Goal: Task Accomplishment & Management: Use online tool/utility

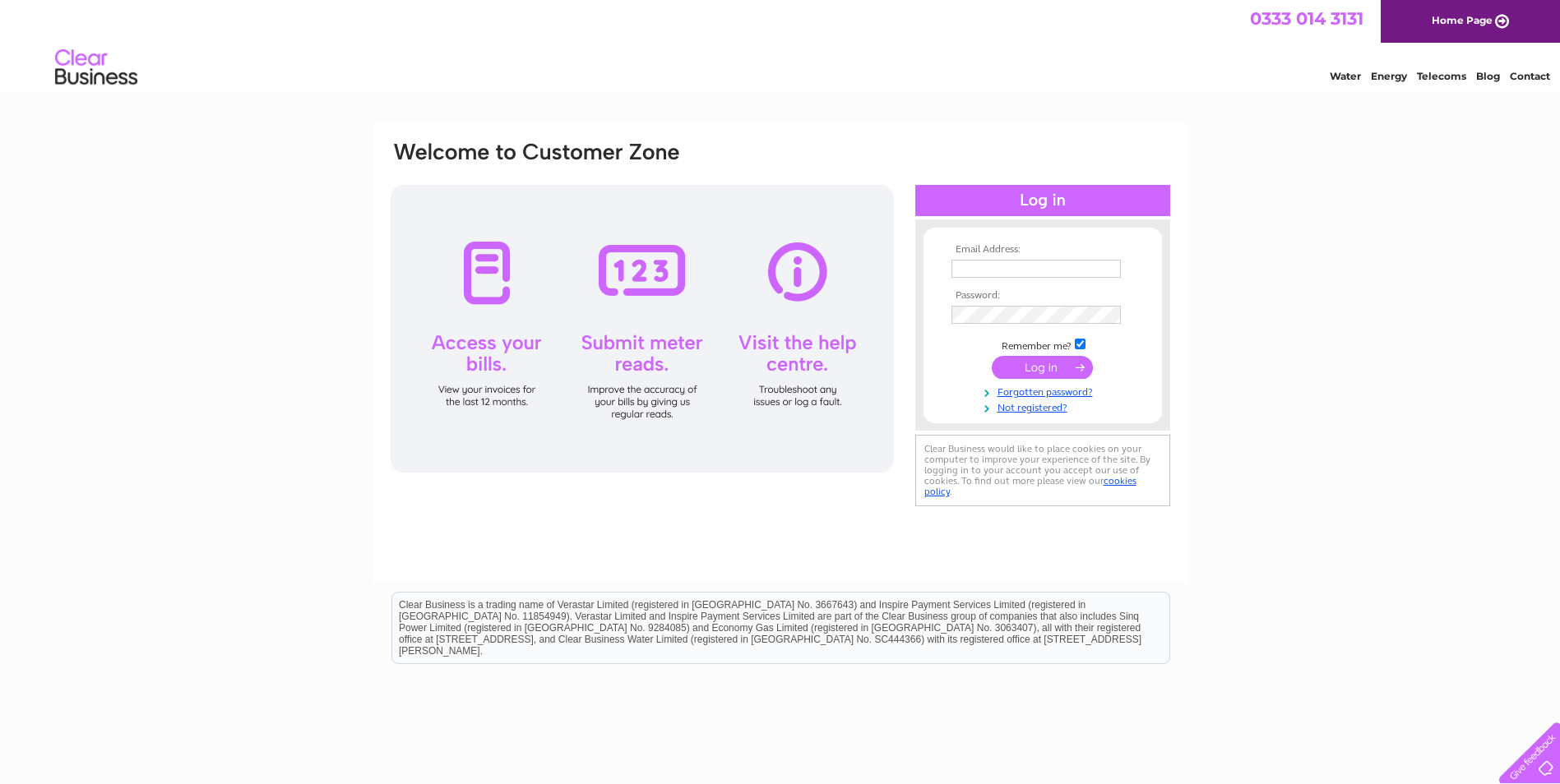
type input "kiltsuit@btconnect.com"
click at [1034, 363] on input "submit" at bounding box center [1041, 367] width 101 height 23
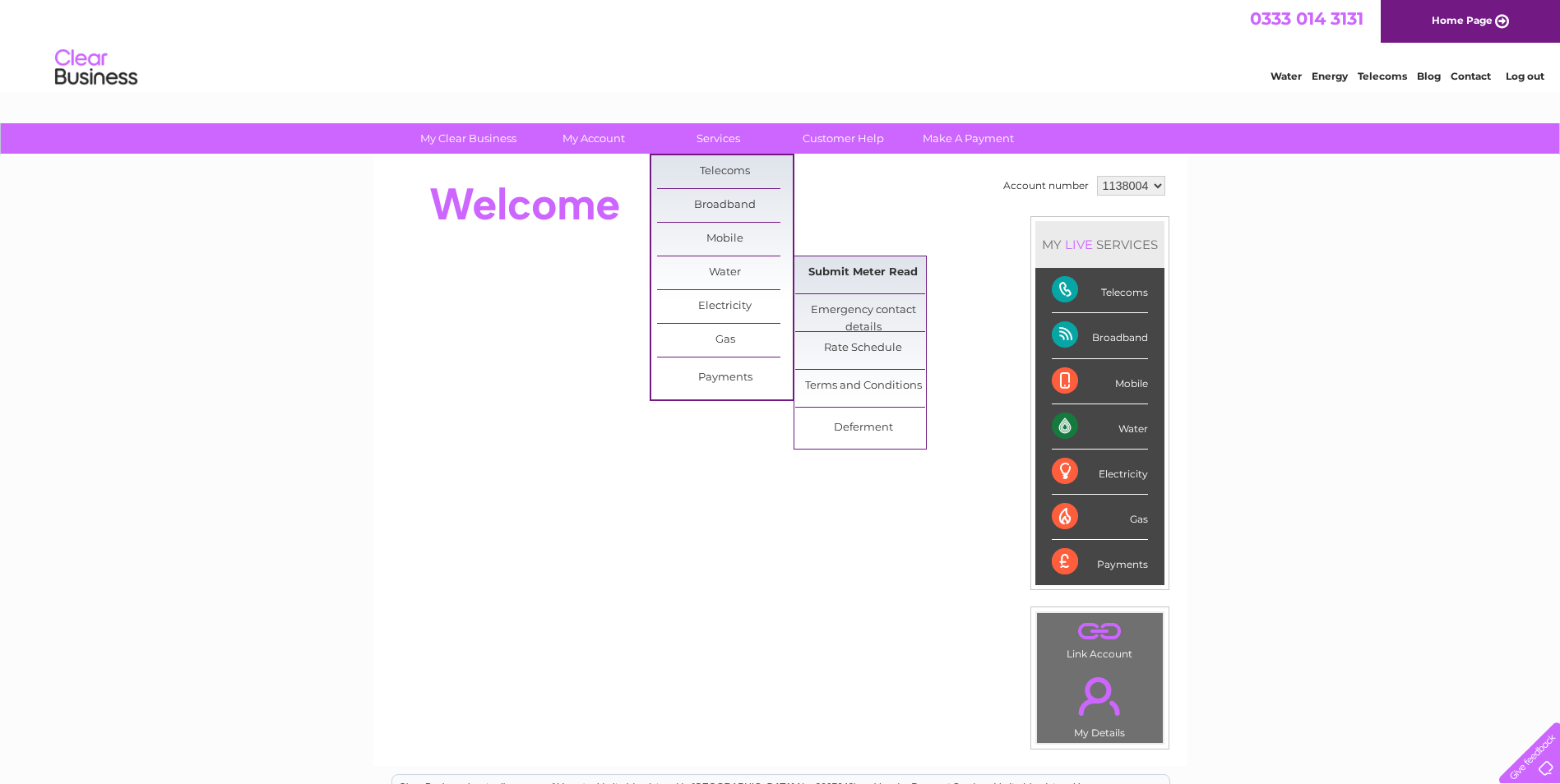
click at [828, 269] on link "Submit Meter Read" at bounding box center [862, 272] width 136 height 32
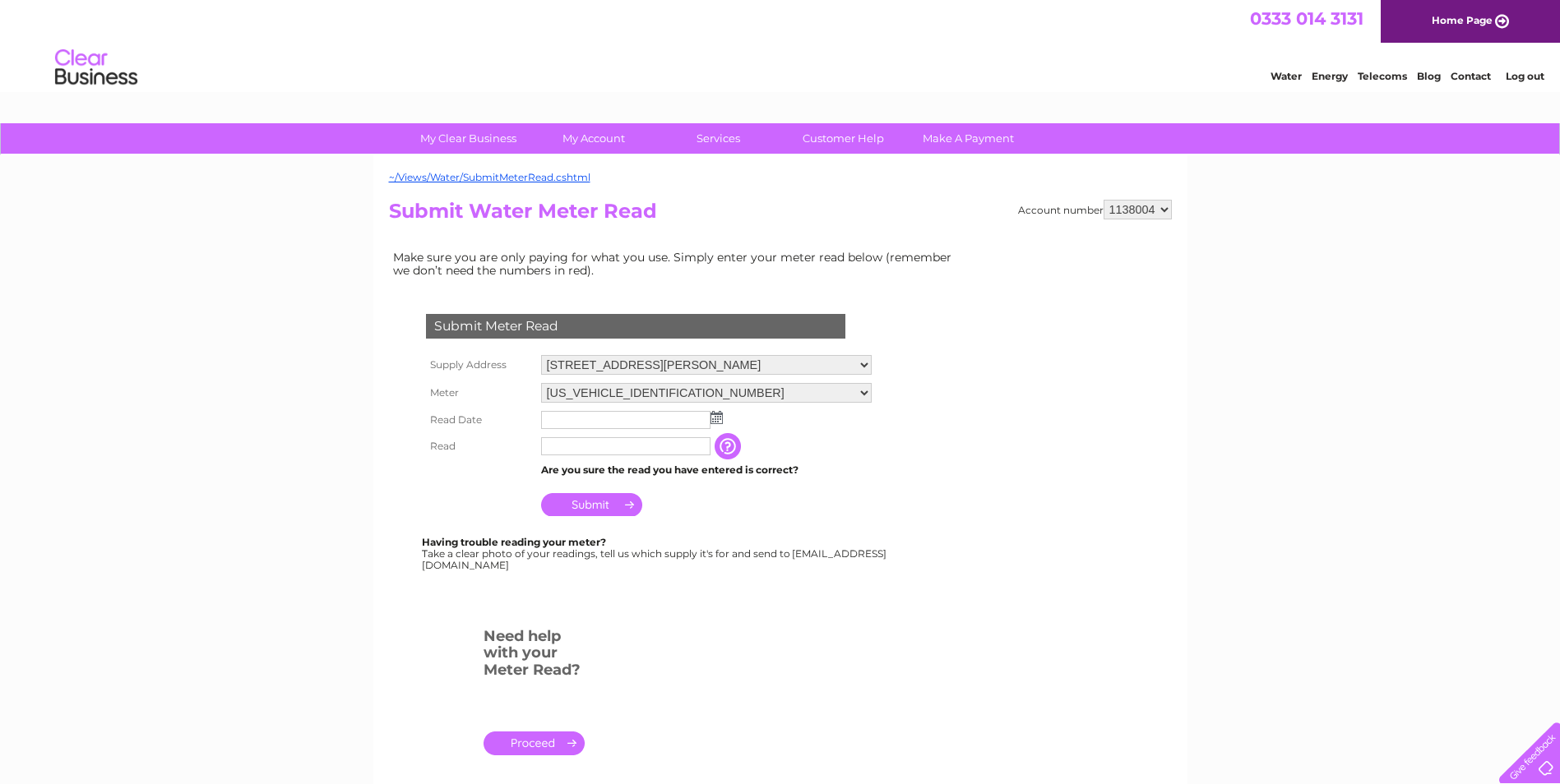
click at [712, 417] on img at bounding box center [717, 417] width 12 height 13
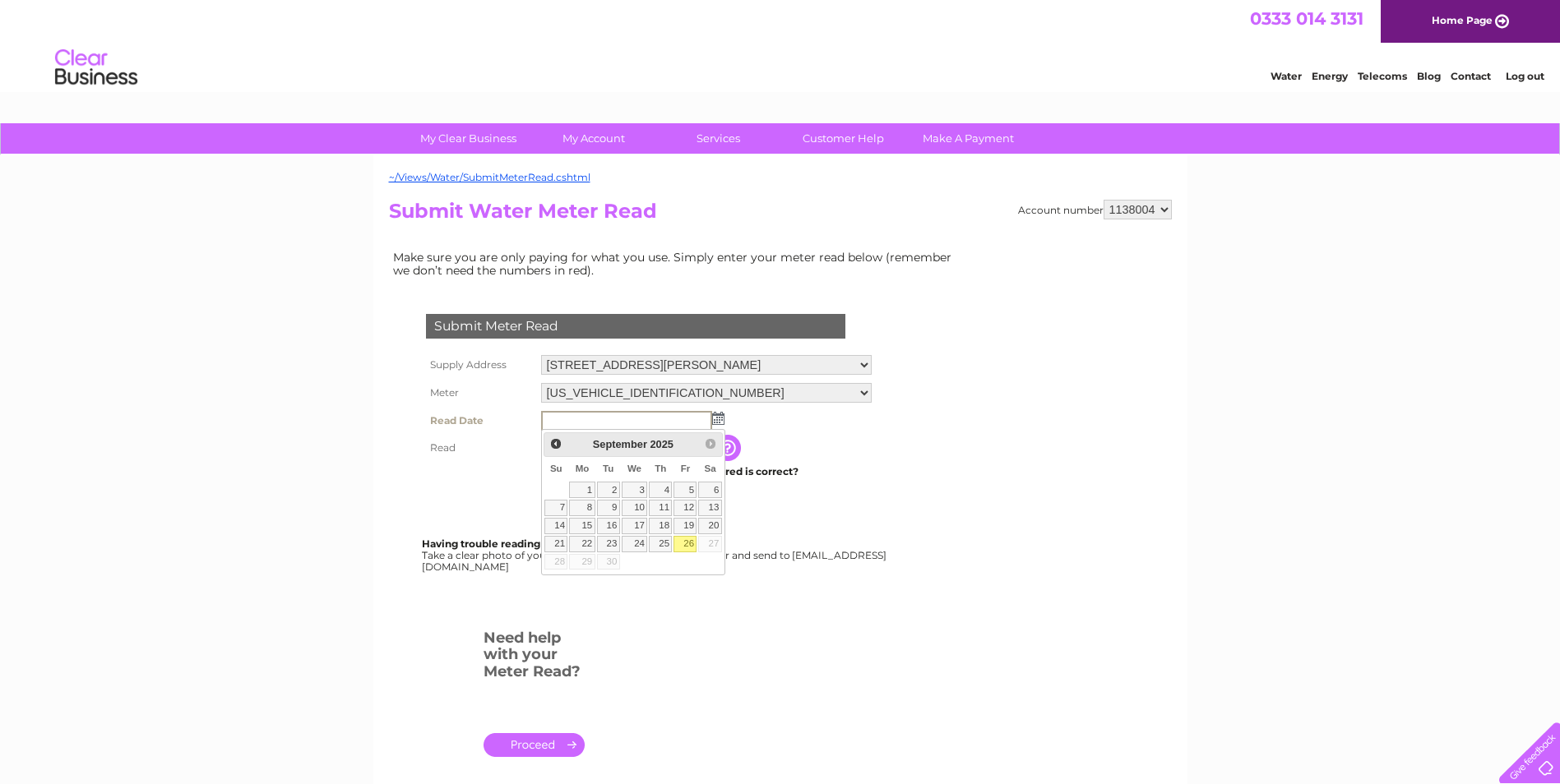
click at [683, 539] on link "26" at bounding box center [684, 544] width 23 height 17
type input "2025/09/26"
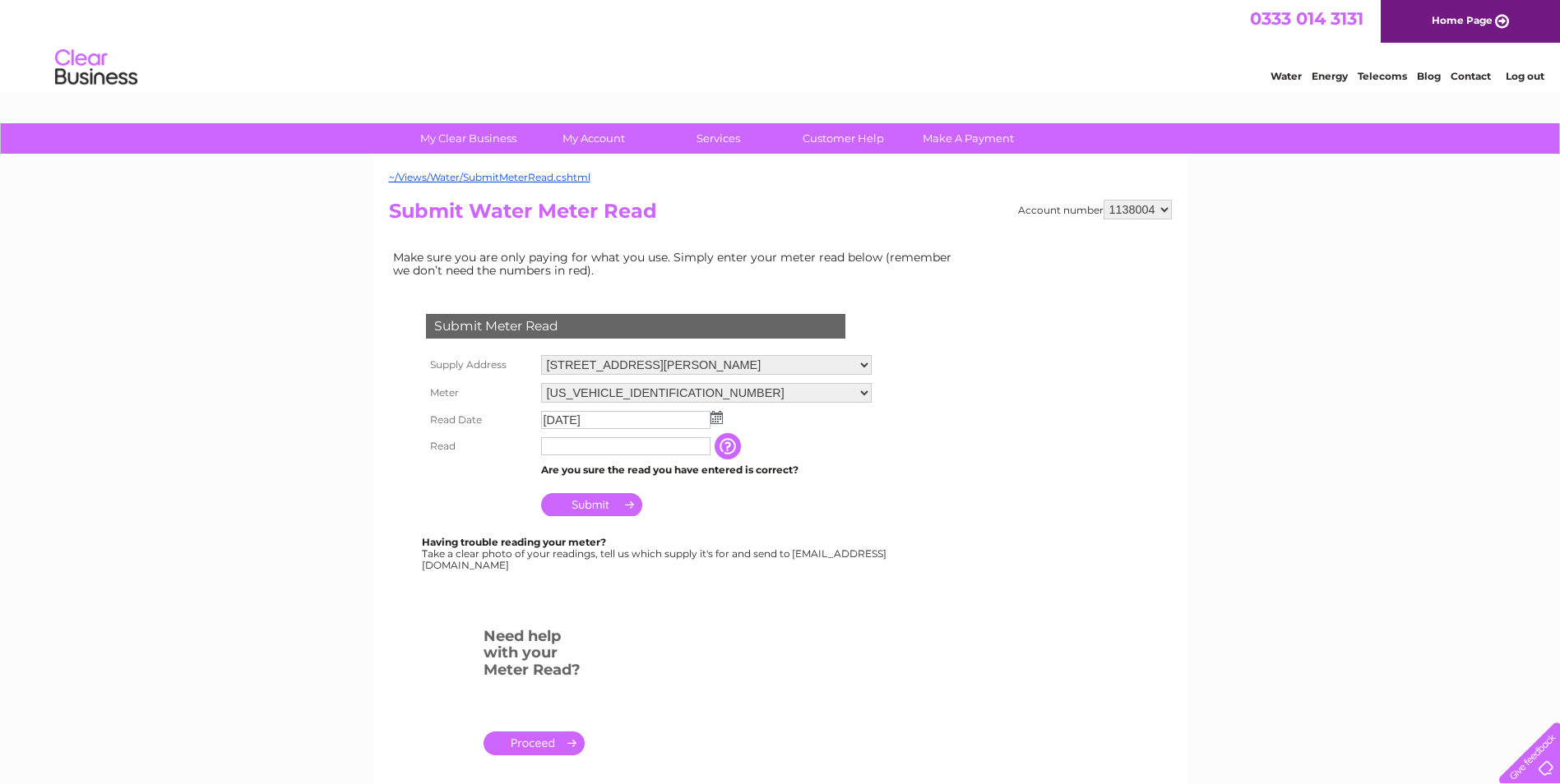
click at [588, 448] on input "text" at bounding box center [626, 445] width 169 height 18
type input "00140"
click at [590, 502] on input "Submit" at bounding box center [591, 506] width 101 height 23
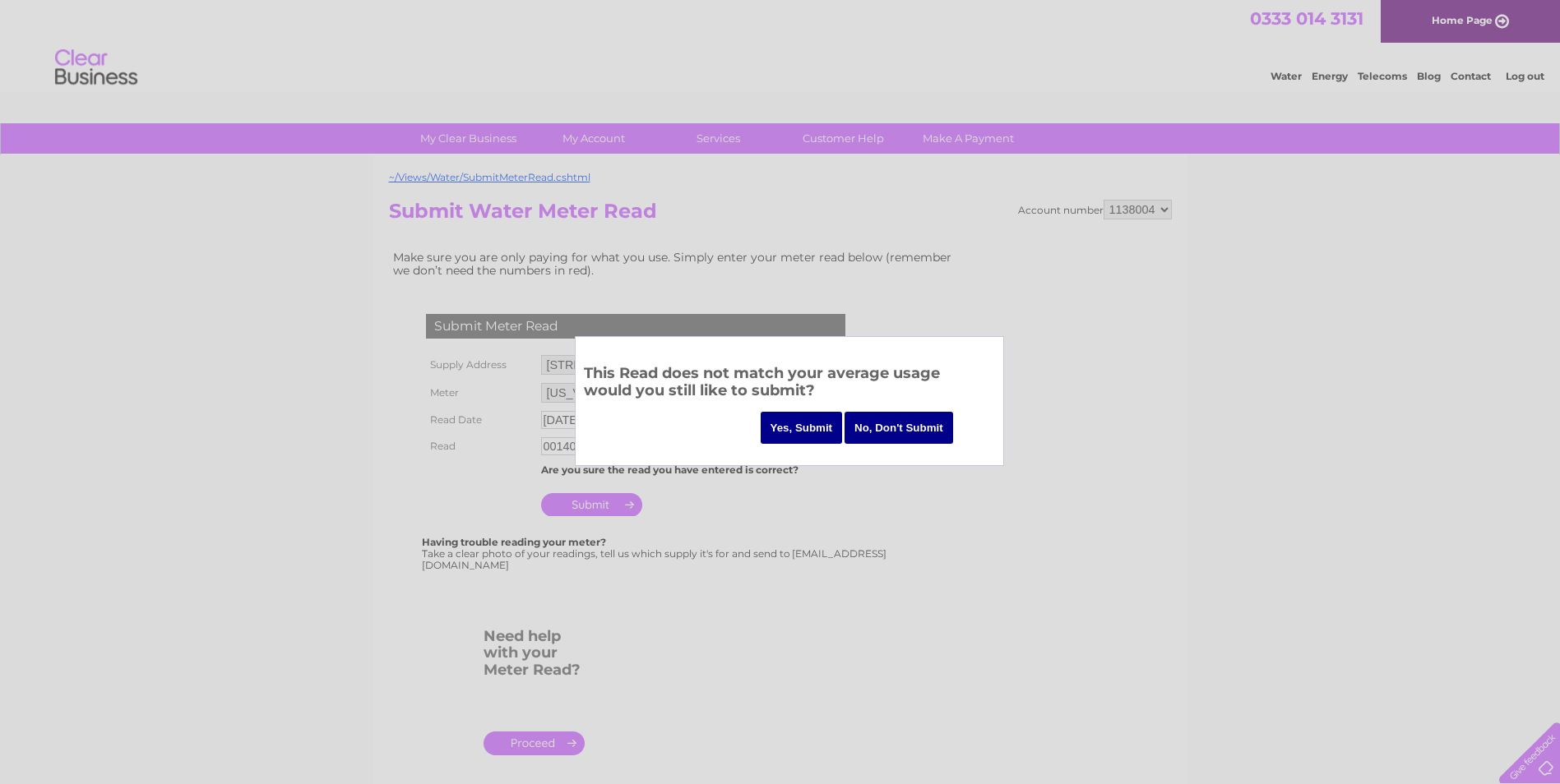
click at [801, 424] on input "Yes, Submit" at bounding box center [802, 427] width 82 height 32
